Goal: Task Accomplishment & Management: Manage account settings

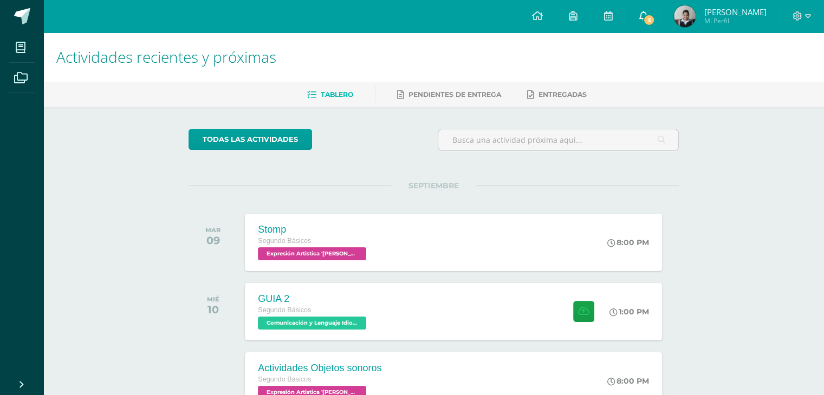
click at [660, 28] on link "5" at bounding box center [643, 16] width 35 height 33
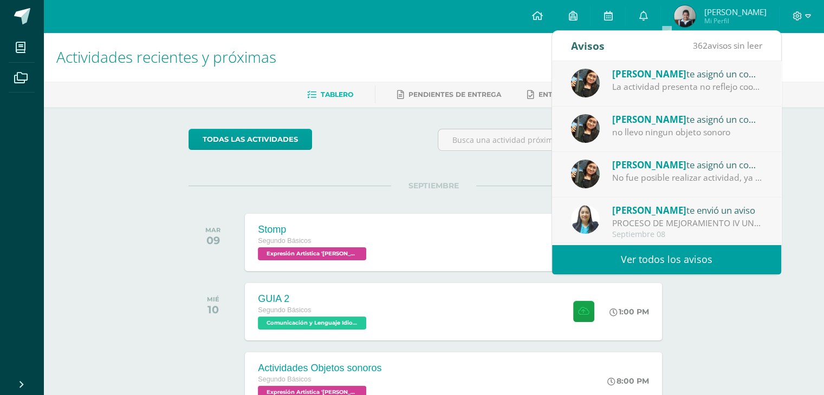
click at [622, 81] on div "La actividad presenta no reflejo coordinación ni los 3 ritmos solicitados" at bounding box center [687, 87] width 151 height 12
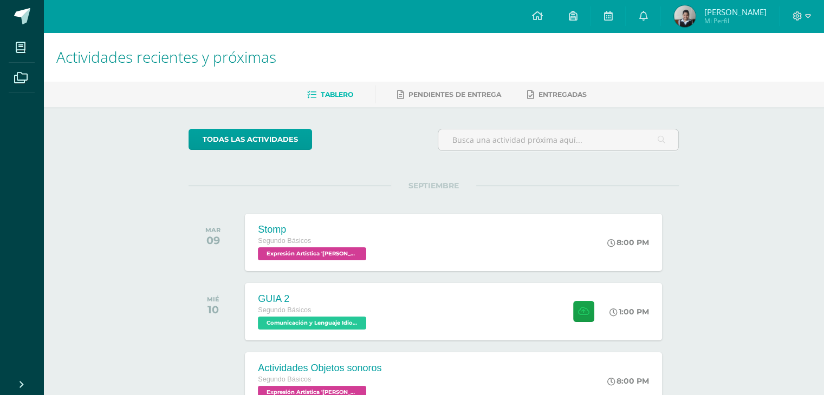
click at [498, 70] on h1 "Actividades recientes y próximas" at bounding box center [433, 57] width 755 height 49
click at [555, 30] on link at bounding box center [536, 16] width 37 height 33
click at [622, 19] on link at bounding box center [607, 16] width 35 height 33
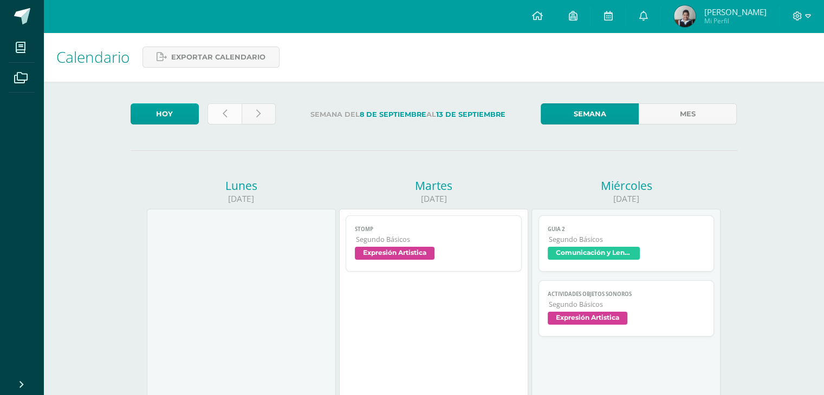
click at [233, 105] on link at bounding box center [224, 113] width 34 height 21
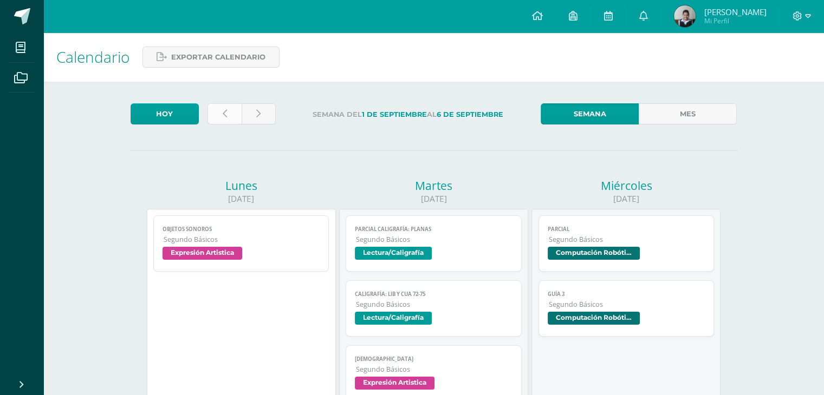
click at [214, 107] on link at bounding box center [224, 113] width 34 height 21
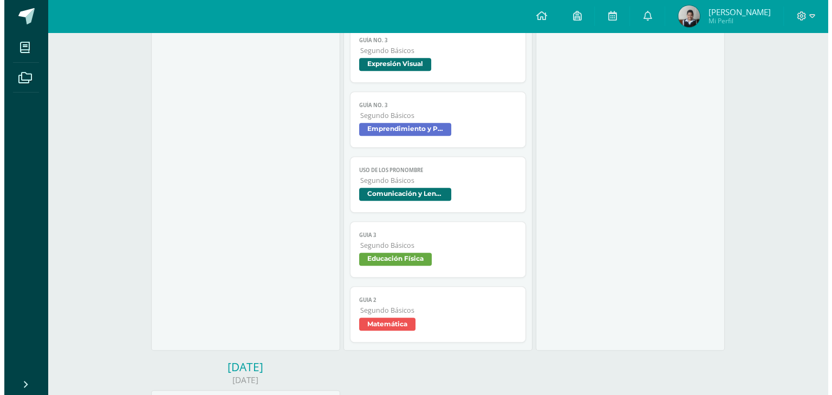
scroll to position [823, 0]
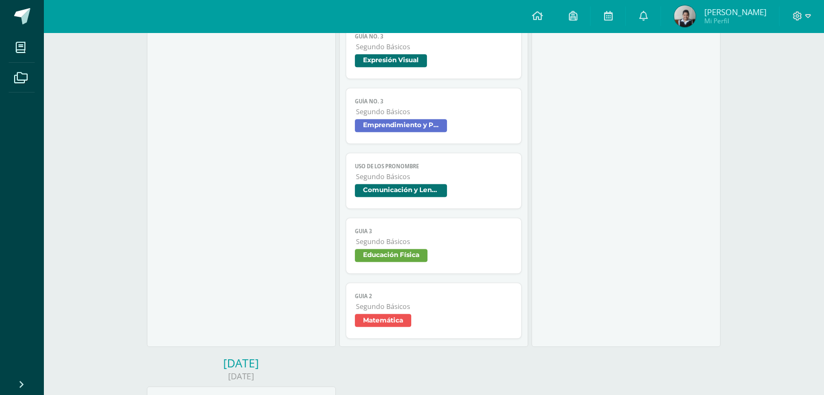
click at [386, 101] on span "Guía No. 3" at bounding box center [434, 101] width 158 height 7
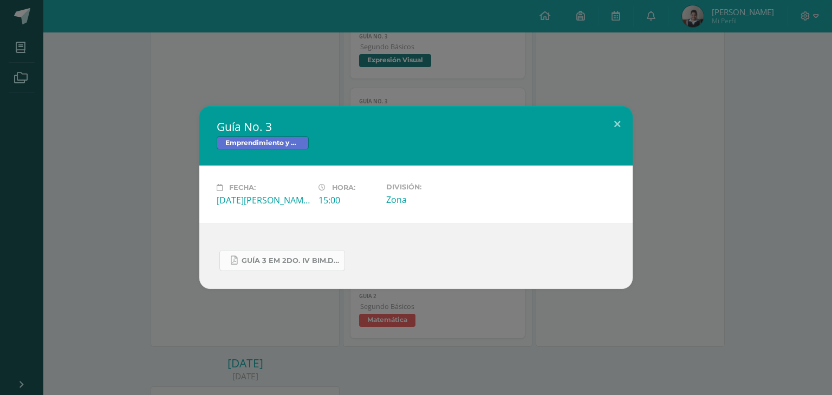
click at [298, 255] on link "GUÍA 3 EM 2DO. IV BIM.docx.pdf" at bounding box center [282, 260] width 126 height 21
